Goal: Task Accomplishment & Management: Manage account settings

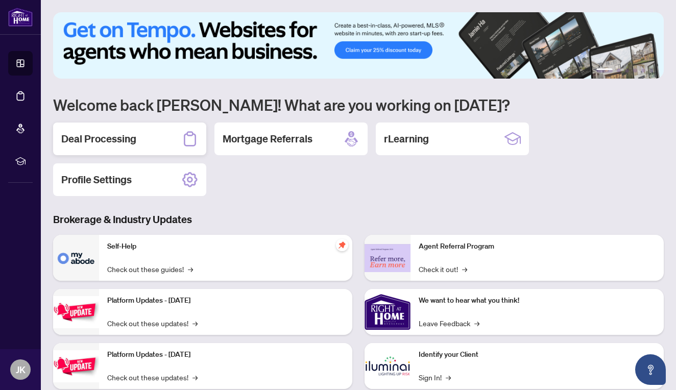
click at [144, 134] on div "Deal Processing" at bounding box center [129, 138] width 153 height 33
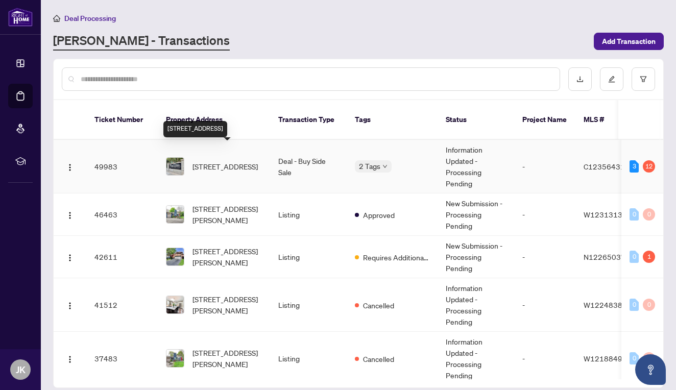
click at [204, 165] on span "[STREET_ADDRESS]" at bounding box center [224, 166] width 65 height 11
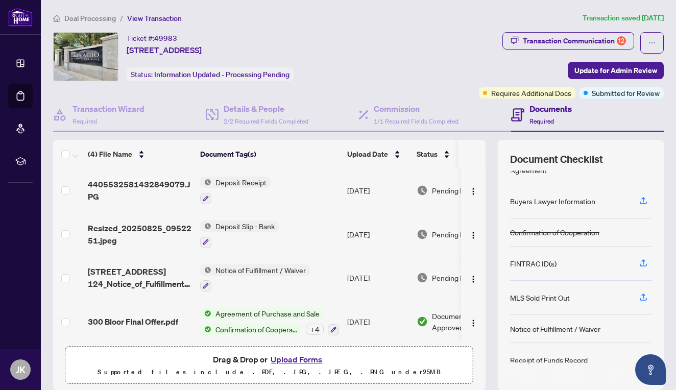
scroll to position [56, 0]
click at [644, 261] on icon "button" at bounding box center [642, 260] width 9 height 9
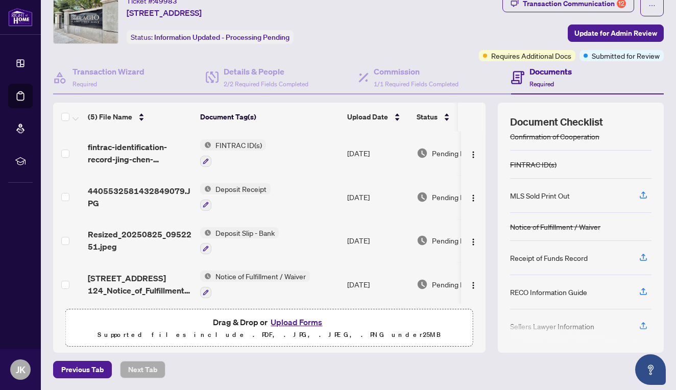
scroll to position [115, 0]
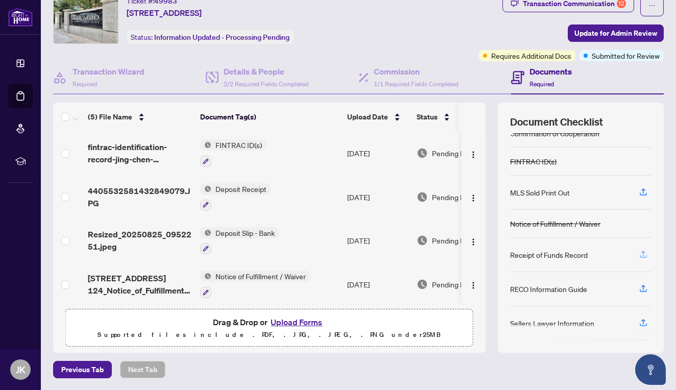
click at [641, 254] on icon "button" at bounding box center [642, 254] width 9 height 9
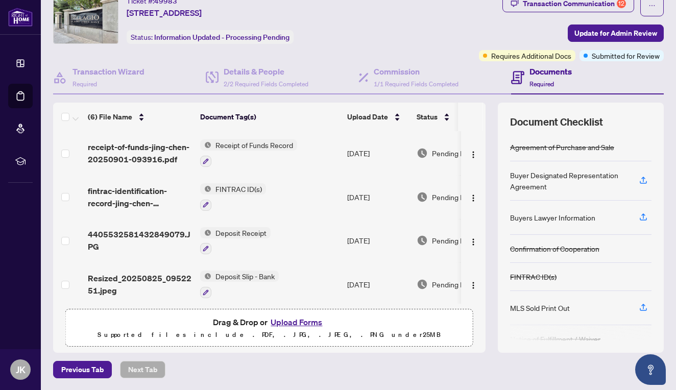
scroll to position [0, 0]
click at [296, 323] on button "Upload Forms" at bounding box center [296, 321] width 58 height 13
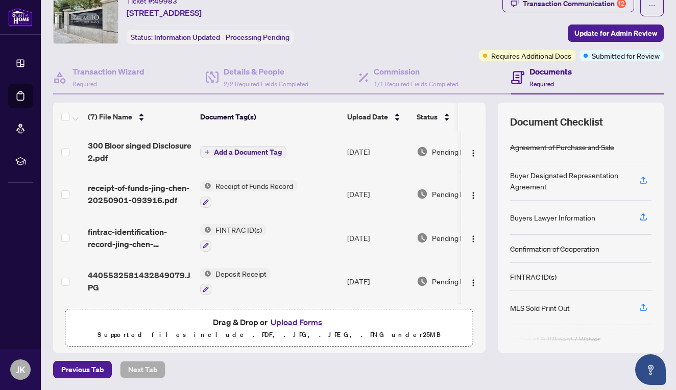
click at [276, 149] on span "Add a Document Tag" at bounding box center [248, 151] width 68 height 7
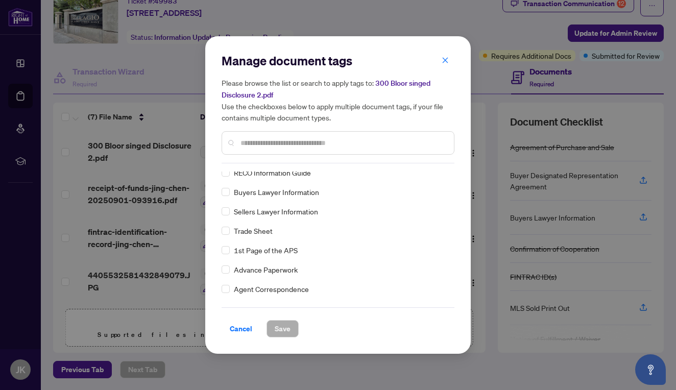
scroll to position [153, 0]
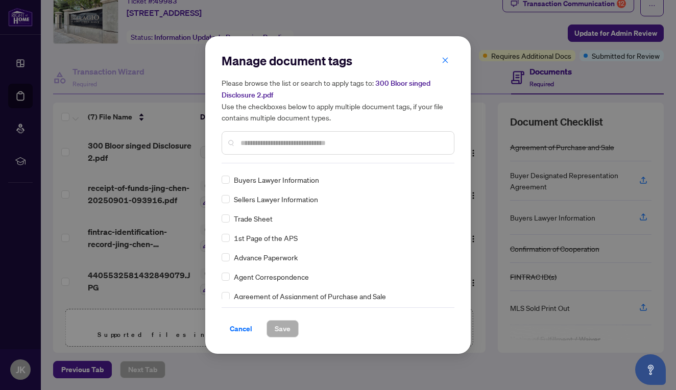
click at [265, 140] on input "text" at bounding box center [342, 142] width 205 height 11
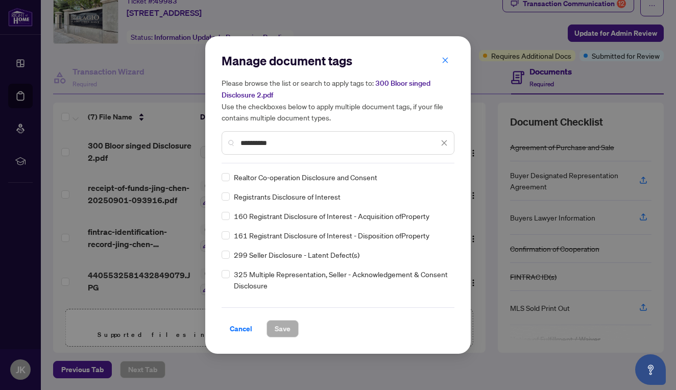
scroll to position [0, 0]
type input "**********"
click at [226, 198] on span at bounding box center [225, 196] width 8 height 8
click at [283, 328] on span "Save" at bounding box center [283, 328] width 16 height 16
